Goal: Task Accomplishment & Management: Manage account settings

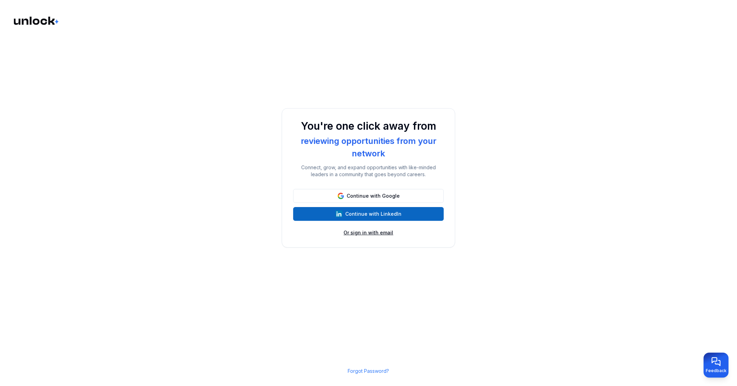
click at [384, 234] on button "Or sign in with email" at bounding box center [369, 233] width 50 height 7
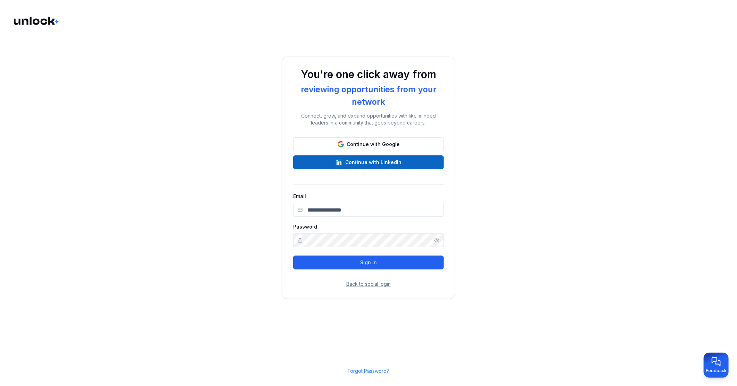
type input "**********"
click at [369, 262] on button "Sign In" at bounding box center [368, 263] width 151 height 14
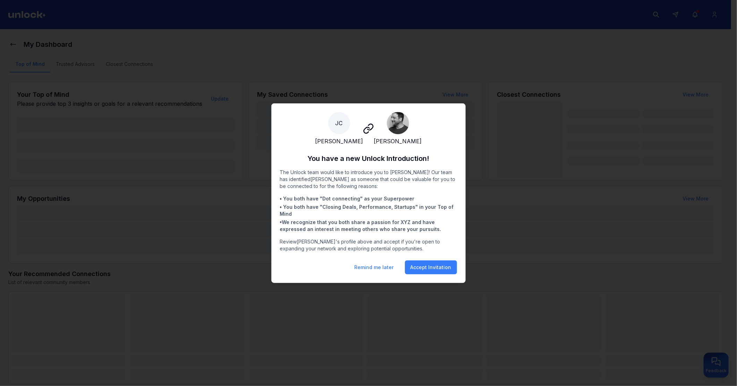
click at [214, 98] on div at bounding box center [368, 193] width 737 height 386
click at [373, 271] on button "Remind me later" at bounding box center [374, 268] width 50 height 14
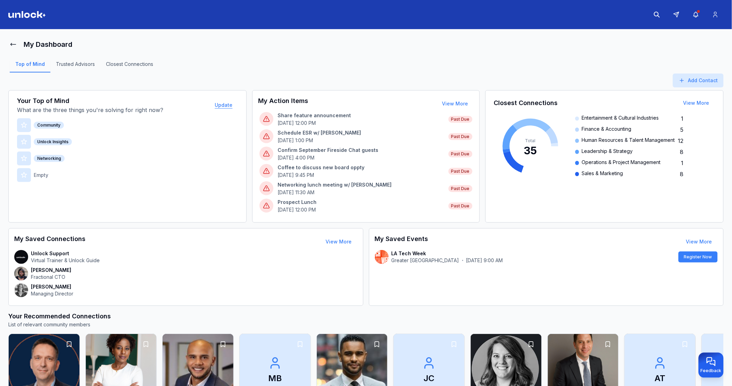
click at [224, 105] on button "Update" at bounding box center [223, 105] width 29 height 14
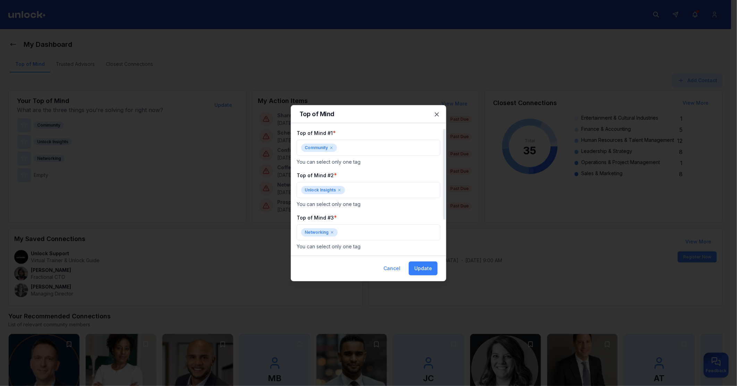
click at [331, 147] on icon at bounding box center [332, 148] width 4 height 4
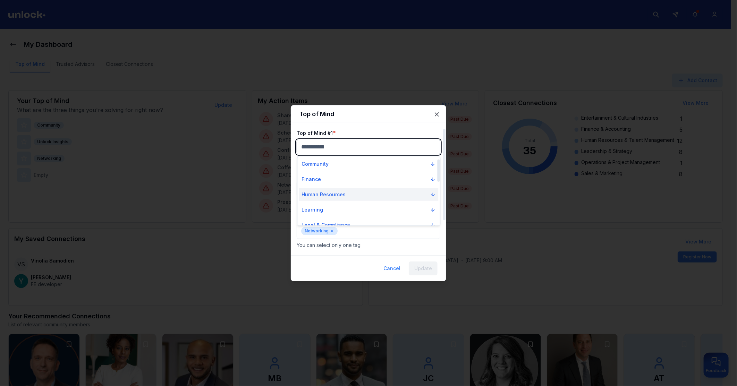
scroll to position [39, 0]
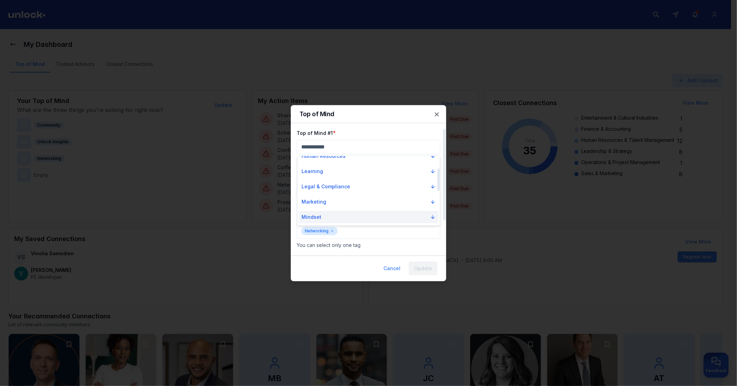
click at [319, 217] on p "Mindset" at bounding box center [312, 217] width 20 height 7
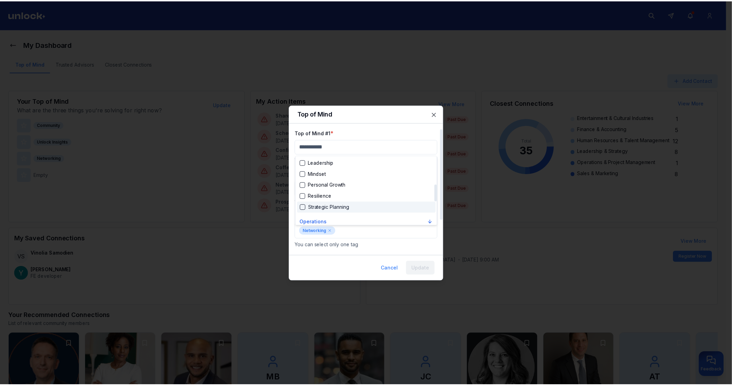
scroll to position [77, 0]
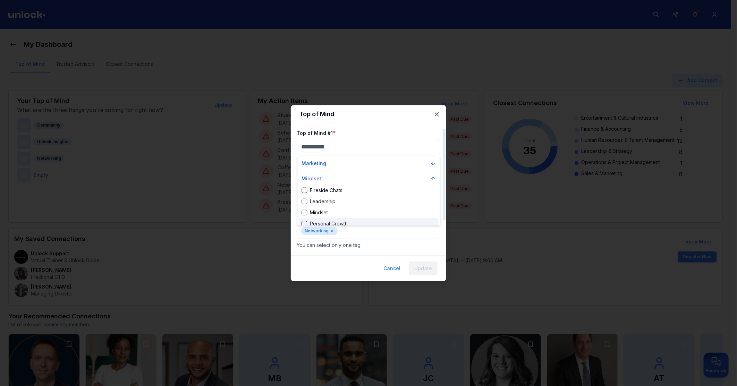
click at [332, 231] on div at bounding box center [368, 193] width 737 height 386
click at [336, 166] on p "Tag needs to be selected" at bounding box center [369, 169] width 144 height 6
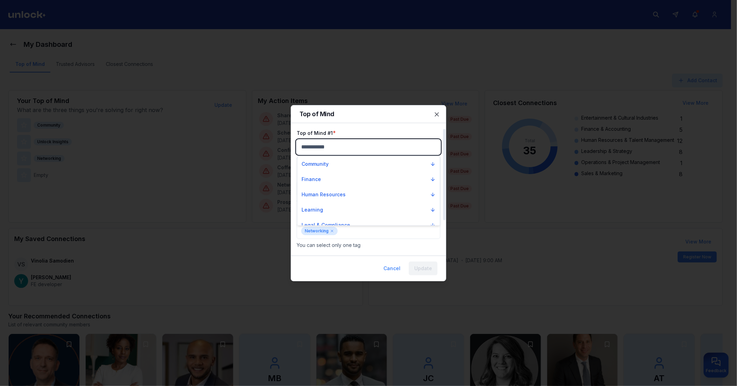
click at [336, 145] on body "My Dashboard Top of Mind Trusted Advisors Closest Connections Add Contact Your …" at bounding box center [366, 193] width 732 height 386
type input "******"
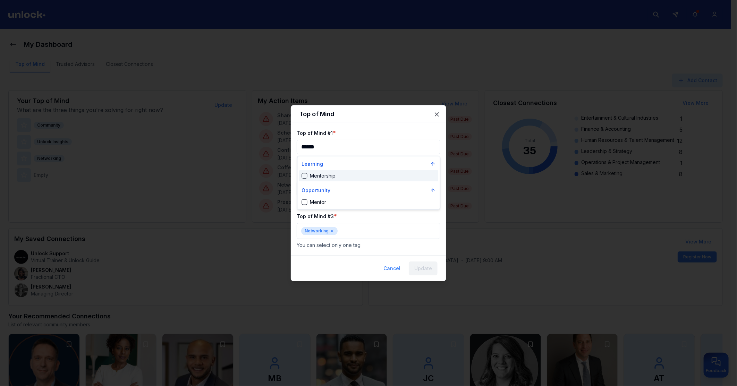
click at [410, 128] on div at bounding box center [368, 193] width 737 height 386
click at [402, 272] on button "Cancel" at bounding box center [392, 269] width 28 height 14
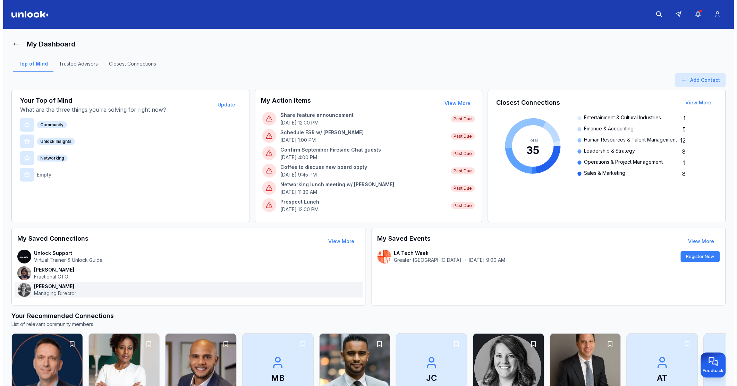
scroll to position [0, 0]
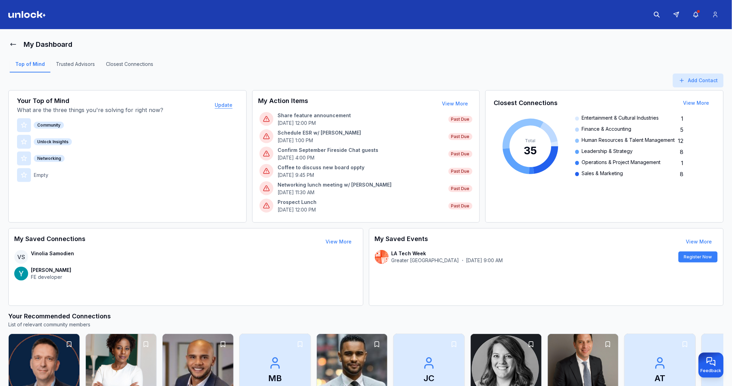
click at [227, 106] on button "Update" at bounding box center [223, 105] width 29 height 14
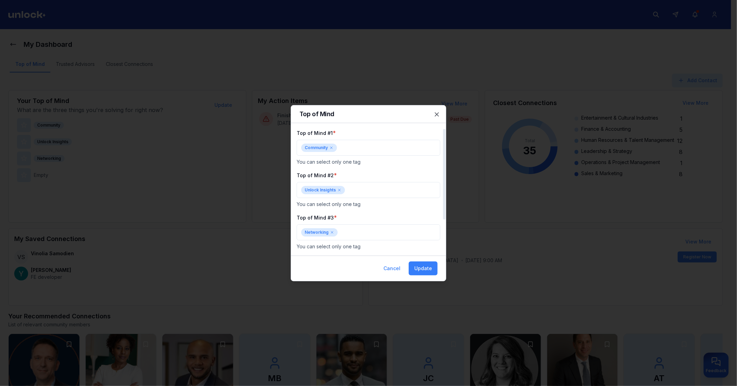
click at [332, 147] on icon at bounding box center [332, 148] width 4 height 4
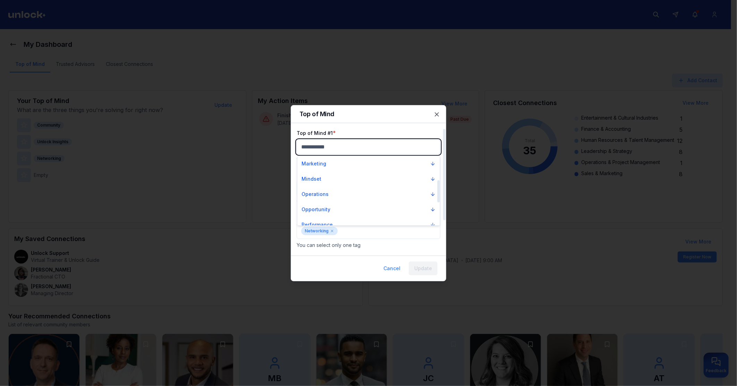
scroll to position [77, 0]
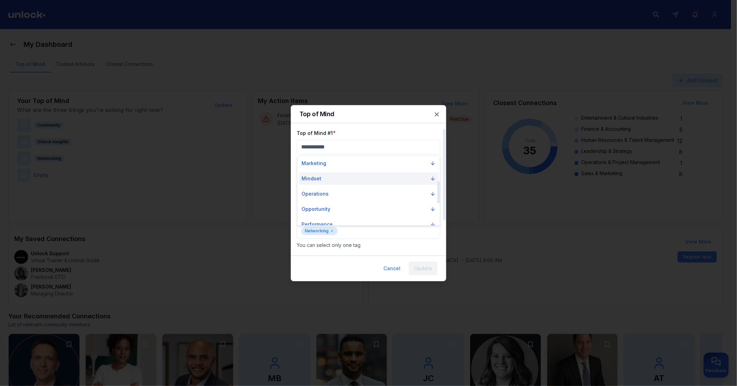
click at [322, 180] on button "Mindset" at bounding box center [369, 179] width 140 height 12
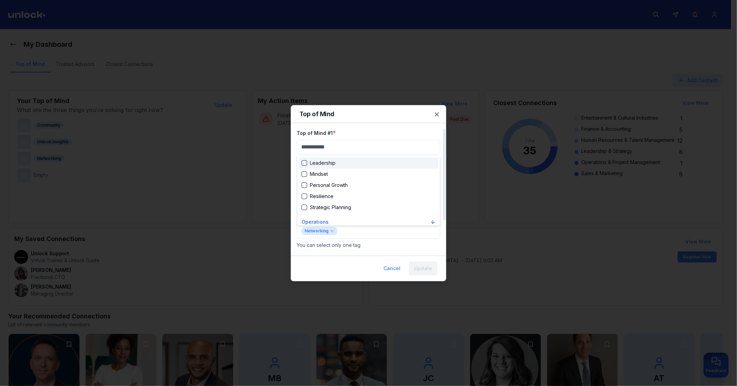
click at [321, 147] on div at bounding box center [368, 193] width 737 height 386
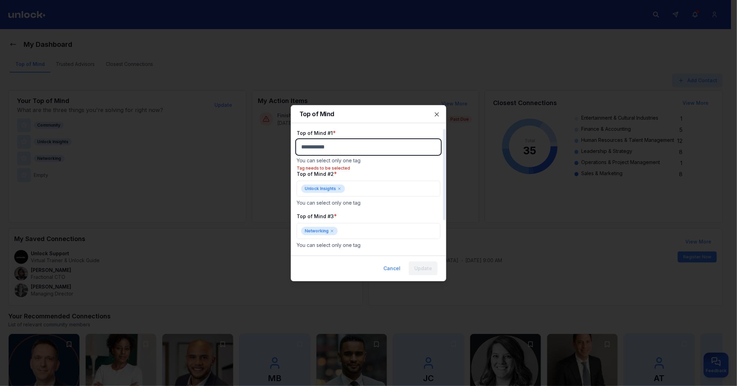
click at [321, 147] on body "My Dashboard Top of Mind Trusted Advisors Closest Connections Add Contact Your …" at bounding box center [366, 193] width 732 height 386
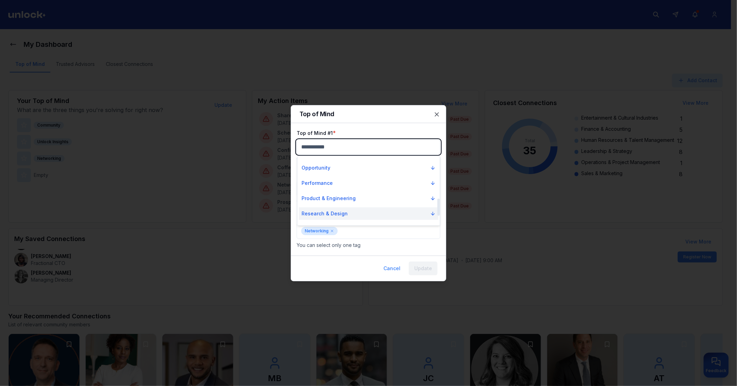
scroll to position [173, 0]
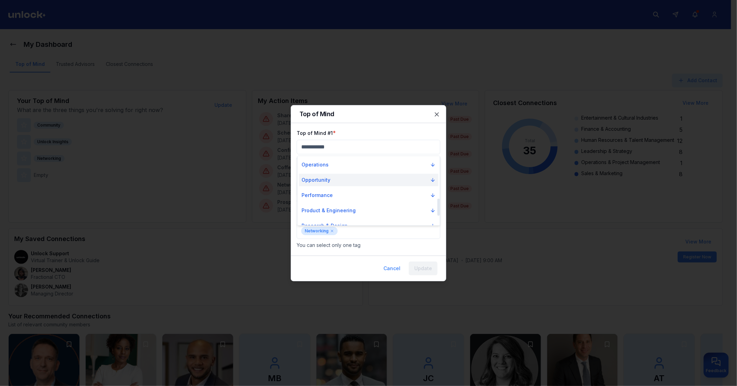
click at [330, 181] on p "Opportunity" at bounding box center [316, 180] width 29 height 7
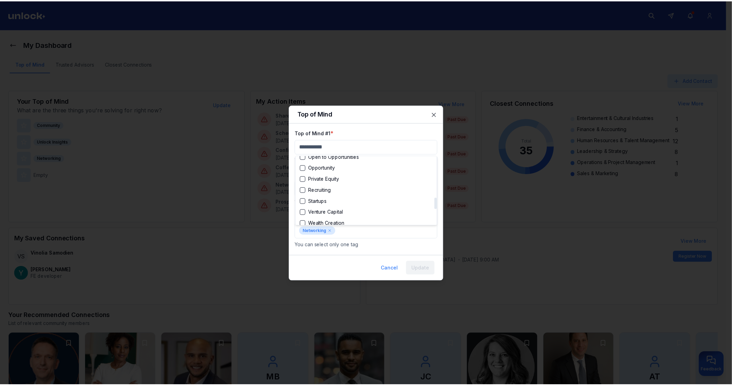
scroll to position [250, 0]
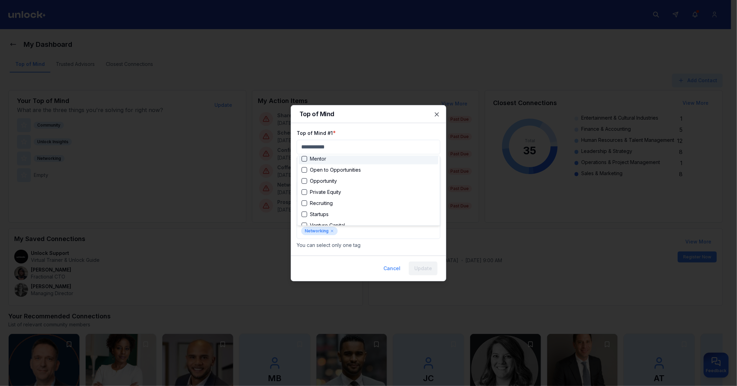
click at [439, 116] on div at bounding box center [368, 193] width 737 height 386
click at [437, 113] on icon "button" at bounding box center [437, 114] width 7 height 7
